Goal: Register for event/course

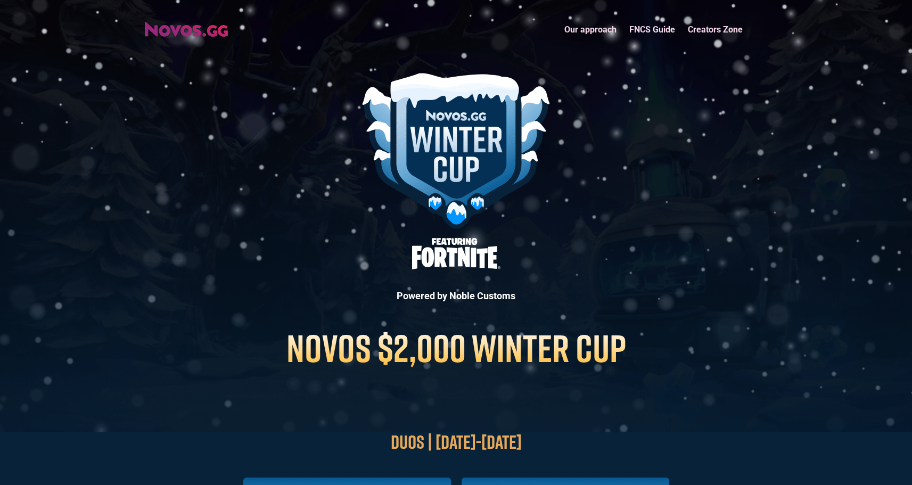
click at [196, 50] on header "Our approach FNCS Guide Creators Zone Powered by Noble Customs NOVOS $2,000 WIN…" at bounding box center [456, 216] width 912 height 432
click at [191, 34] on img "home" at bounding box center [186, 29] width 83 height 15
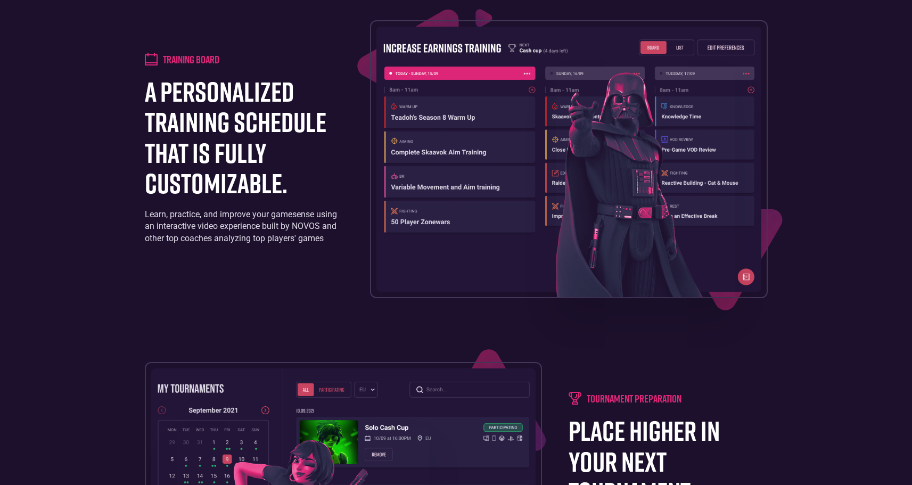
scroll to position [1011, 0]
